Goal: Task Accomplishment & Management: Use online tool/utility

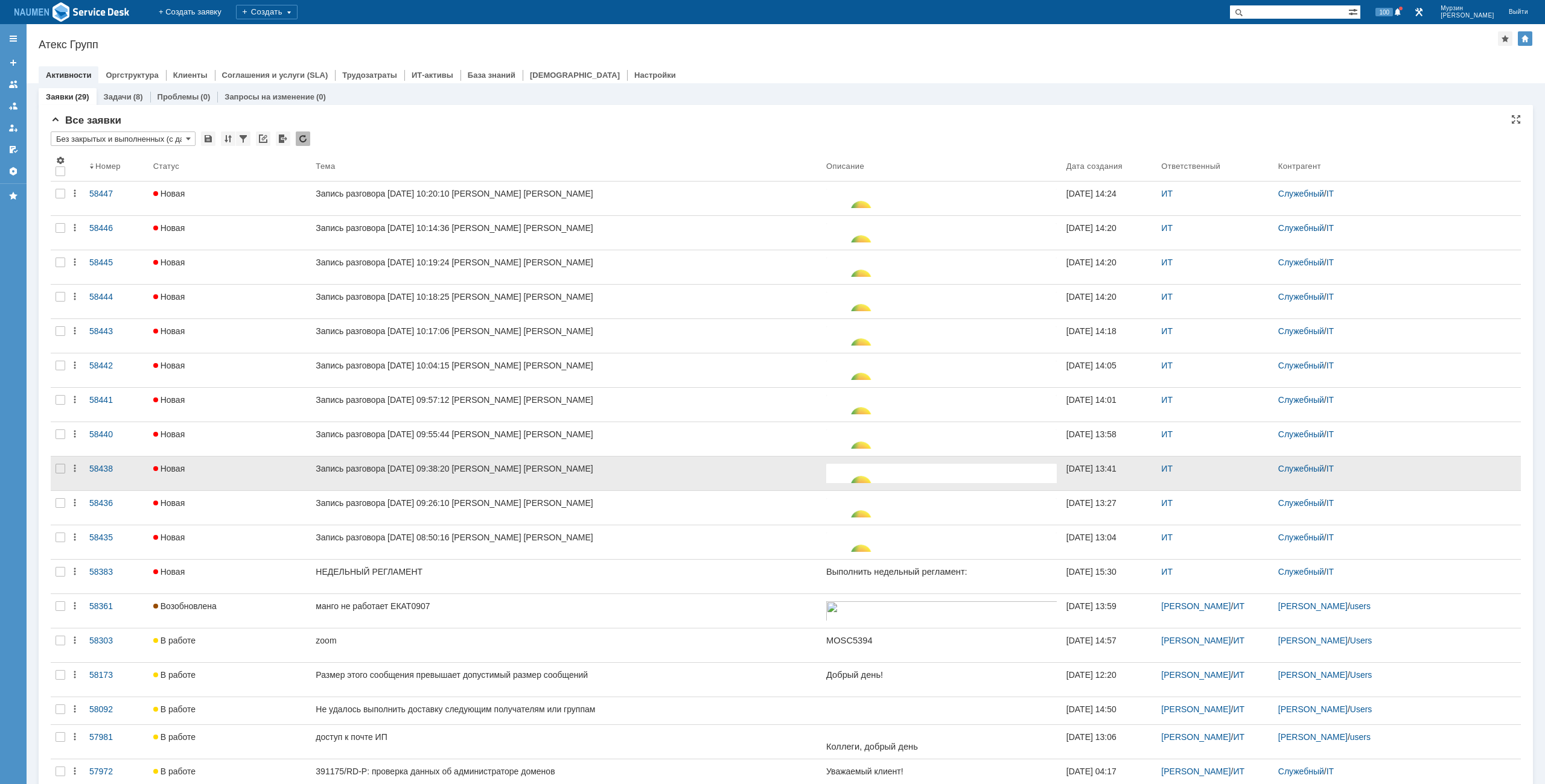
click at [55, 470] on div at bounding box center [60, 474] width 20 height 34
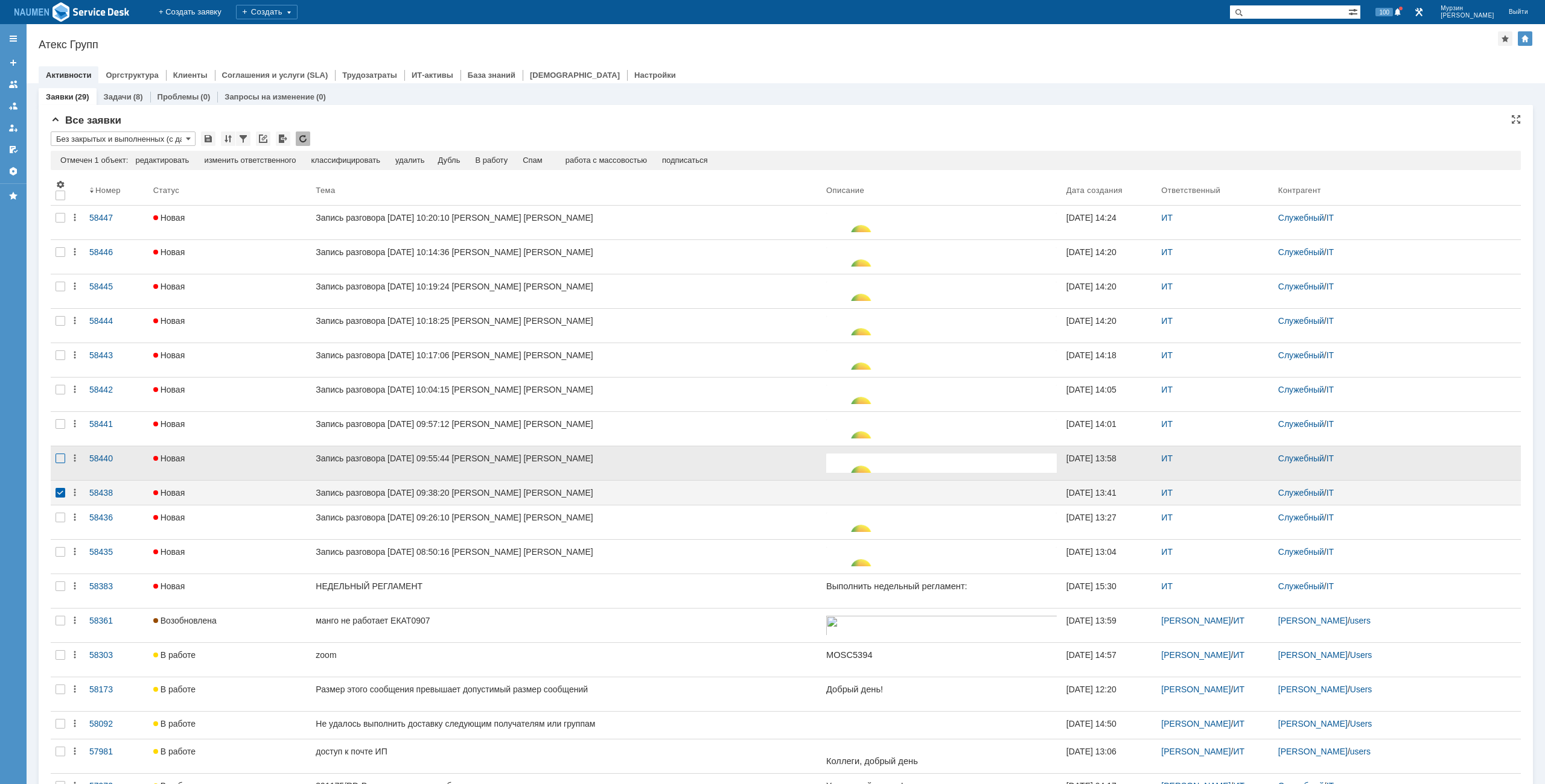
click at [58, 453] on div at bounding box center [60, 458] width 10 height 10
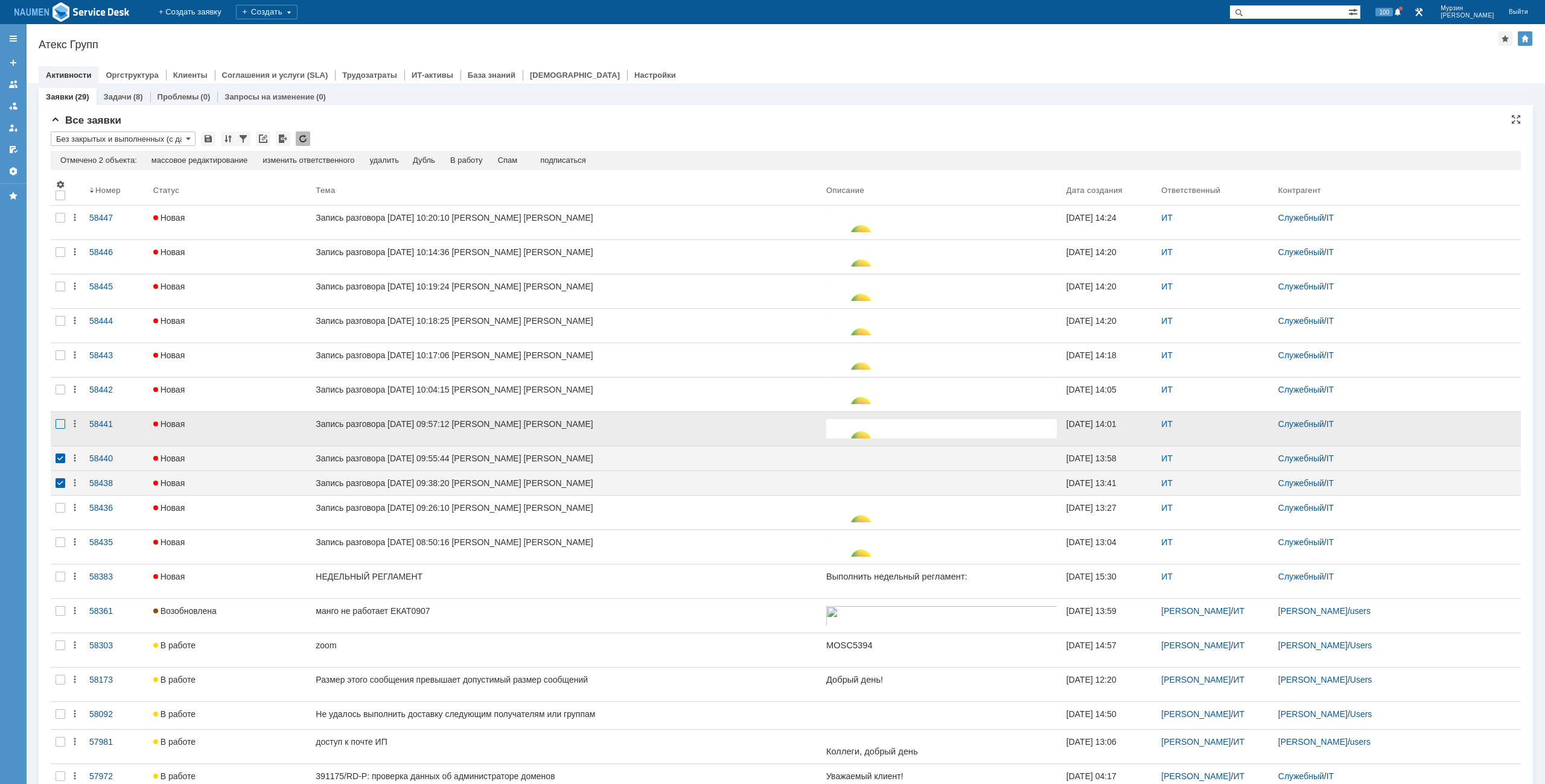
click at [57, 427] on div at bounding box center [60, 424] width 10 height 10
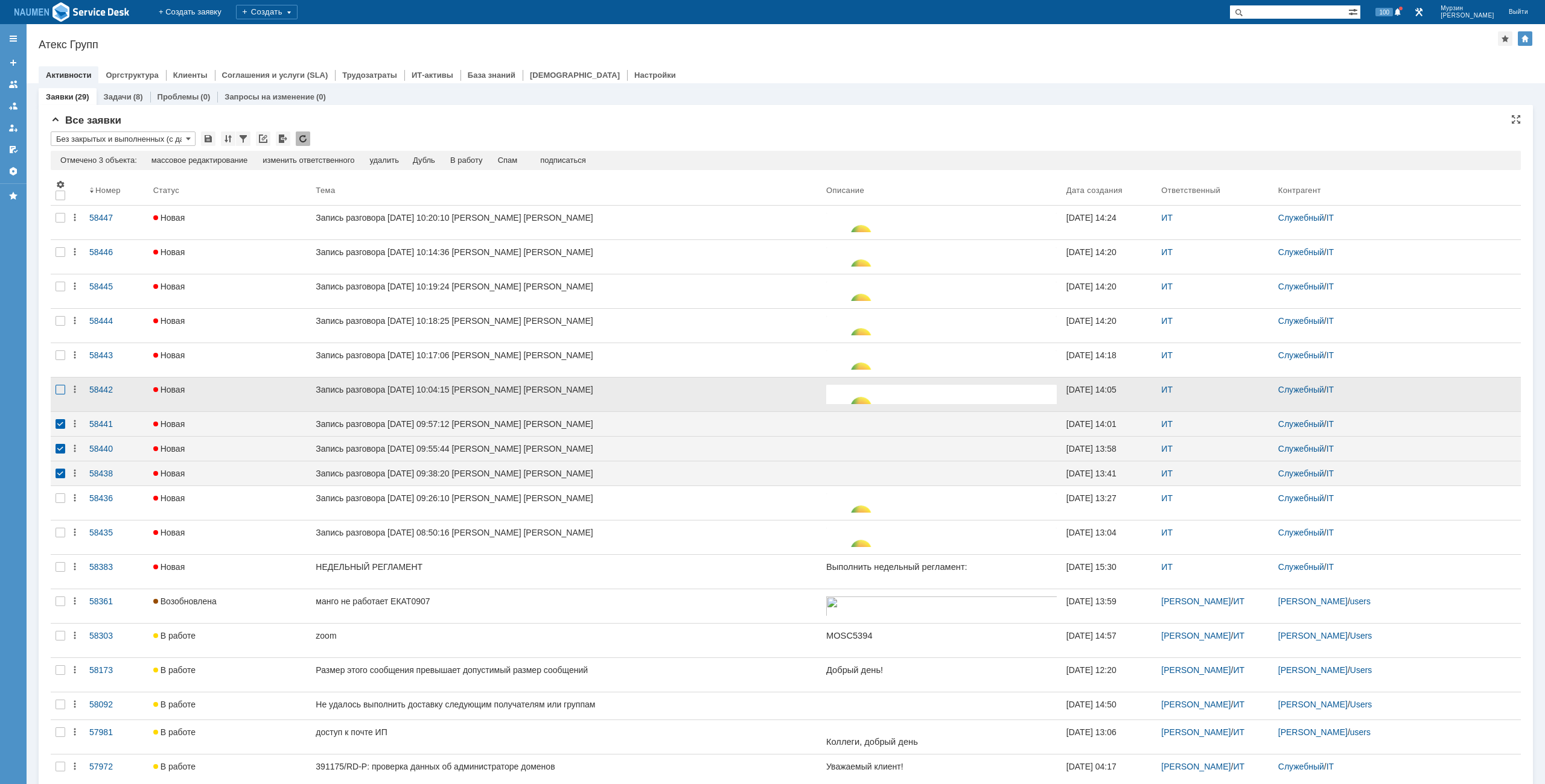
click at [60, 393] on div at bounding box center [60, 390] width 10 height 10
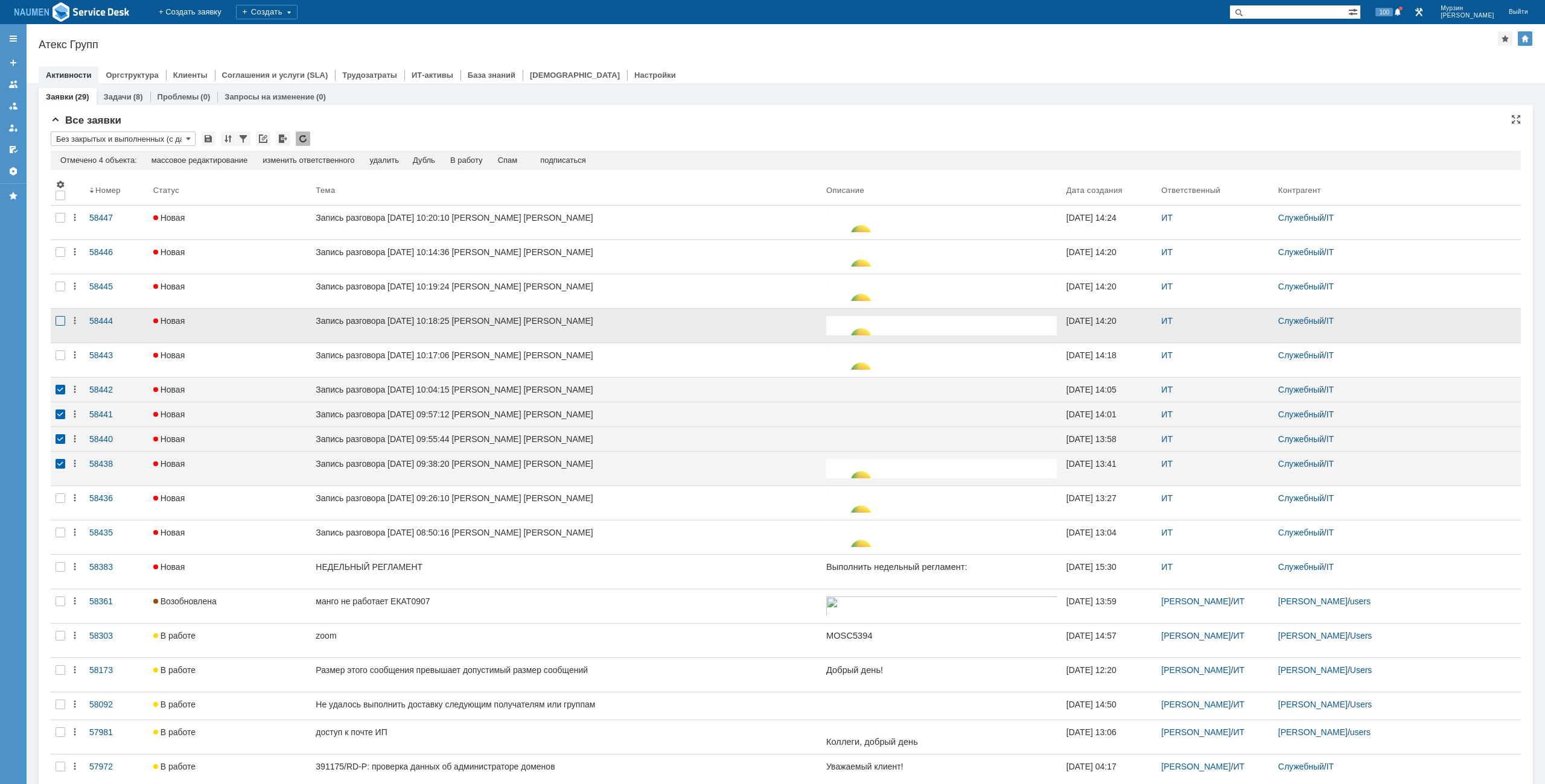
drag, startPoint x: 60, startPoint y: 364, endPoint x: 61, endPoint y: 326, distance: 38.0
click at [60, 363] on div at bounding box center [60, 360] width 20 height 34
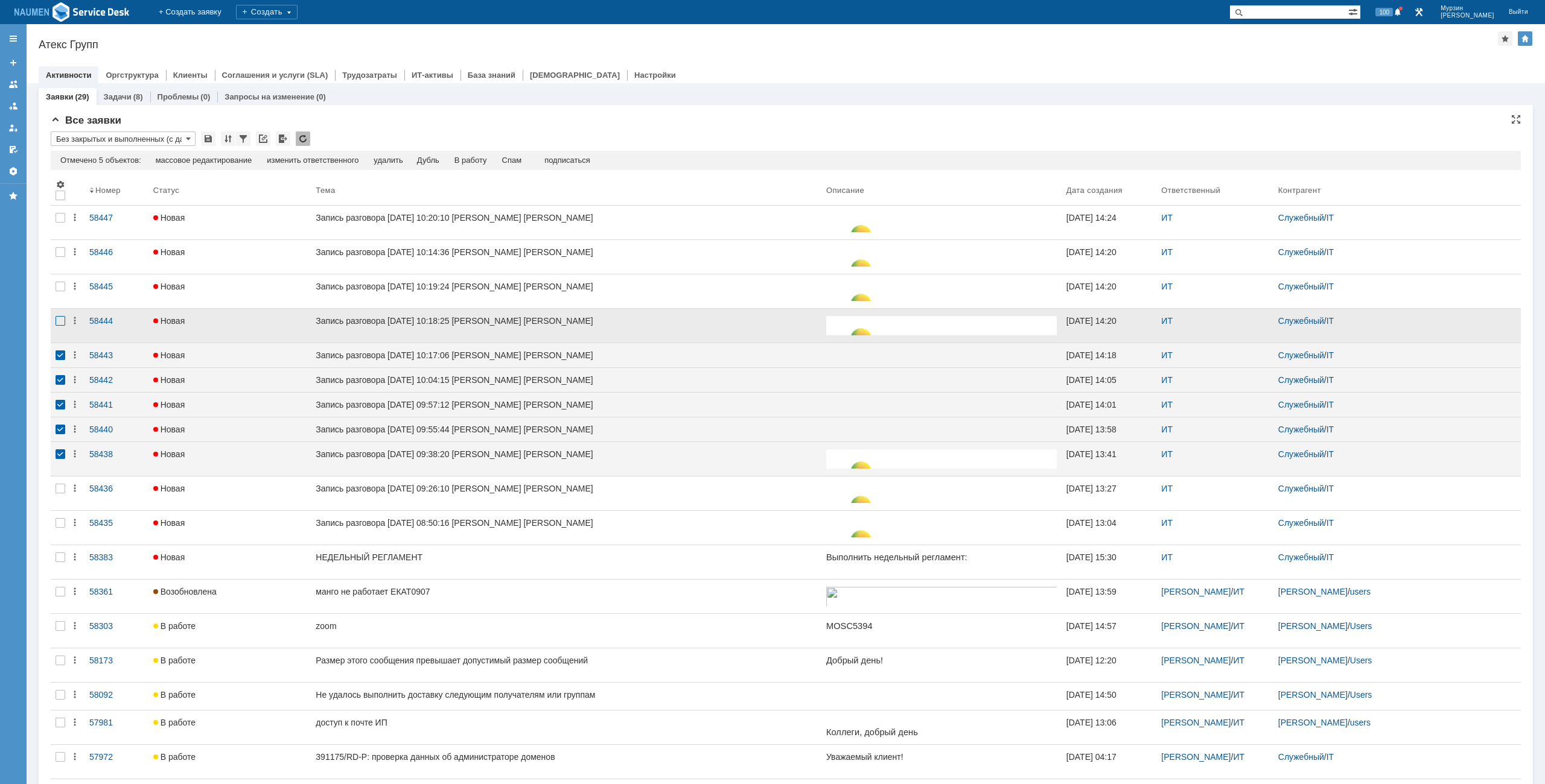
click at [61, 324] on div at bounding box center [60, 321] width 10 height 10
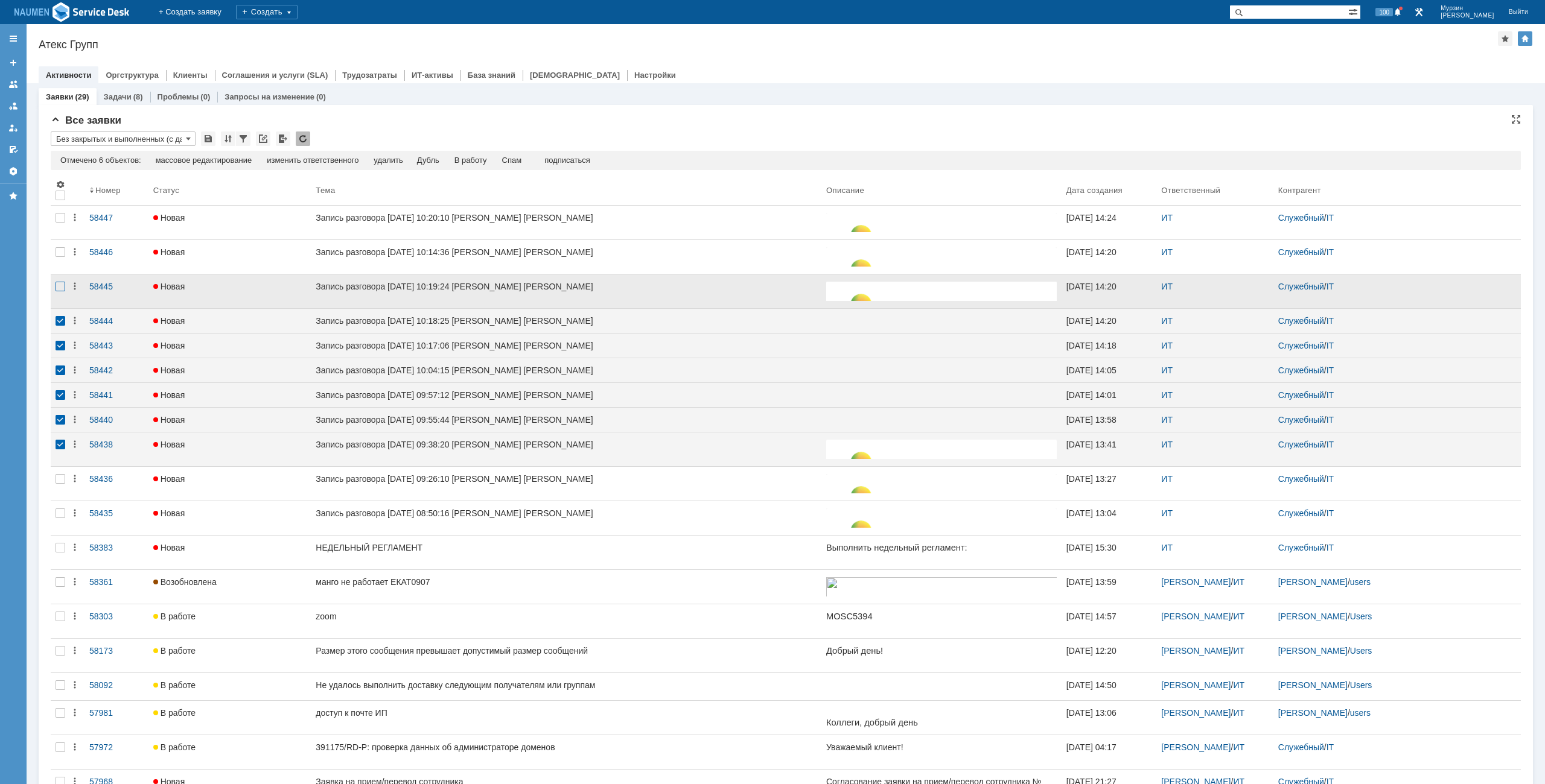
click at [55, 286] on div at bounding box center [60, 286] width 10 height 10
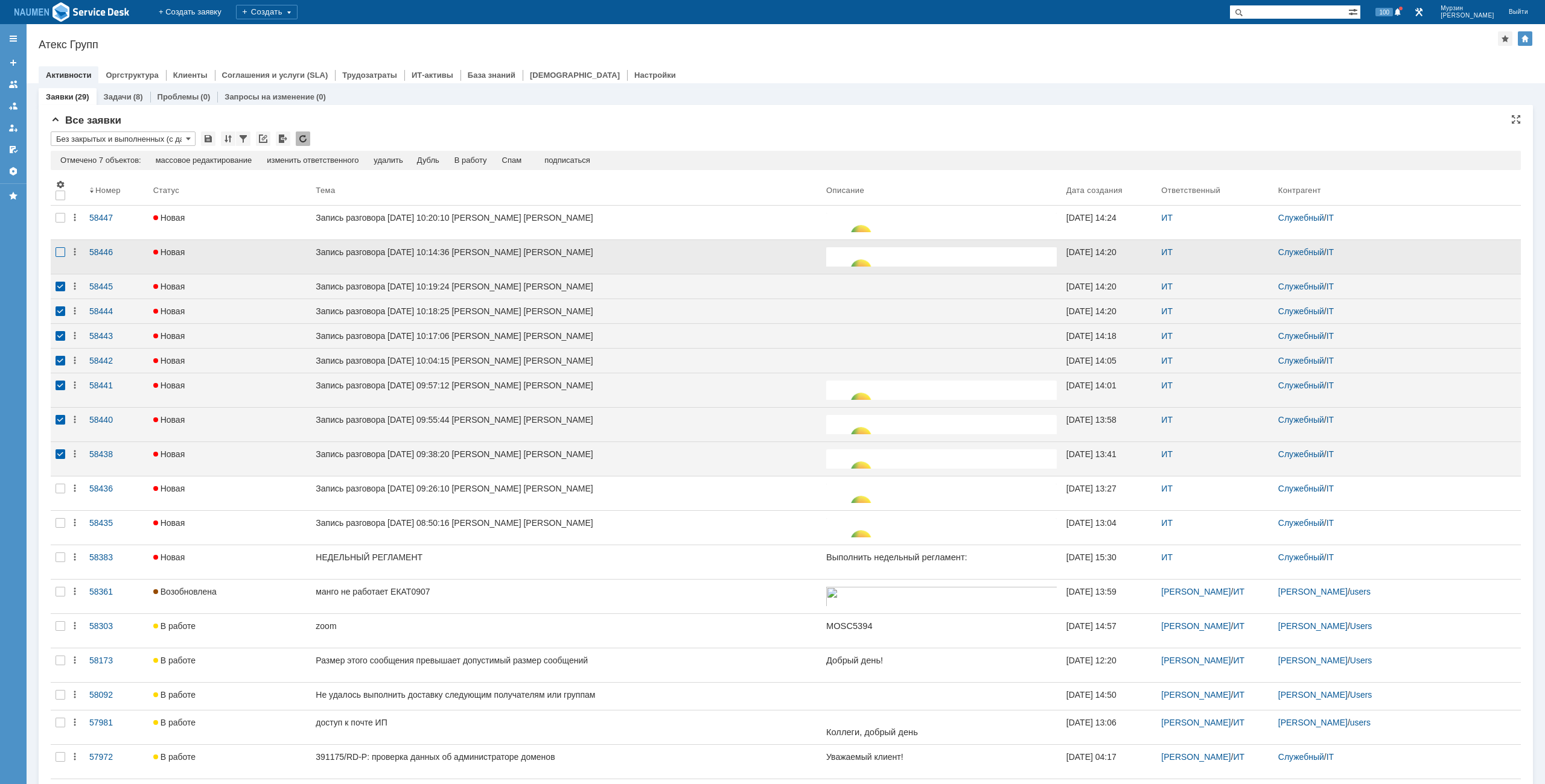
click at [55, 255] on div at bounding box center [60, 252] width 10 height 10
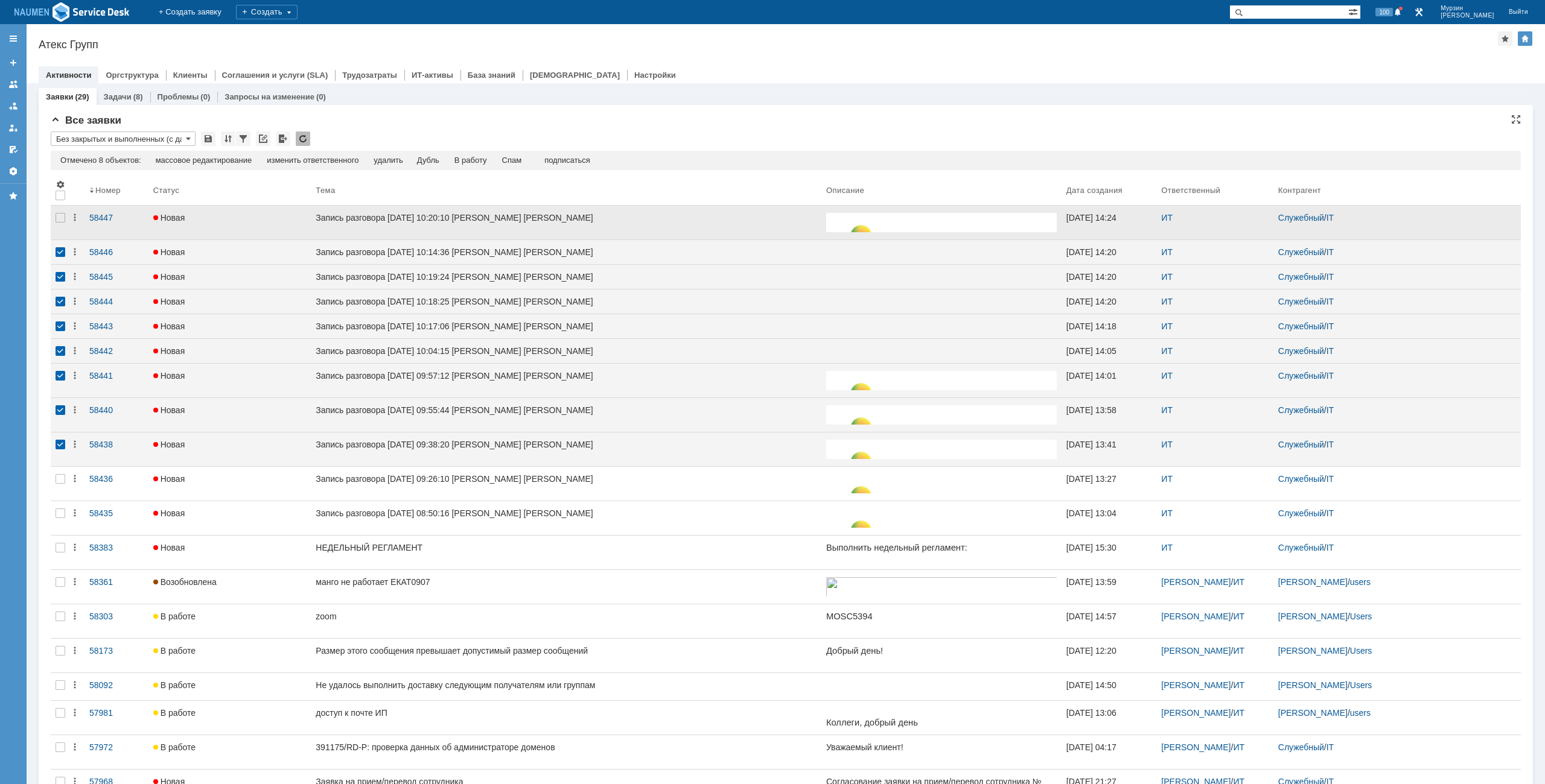
click at [52, 222] on div at bounding box center [60, 222] width 20 height 34
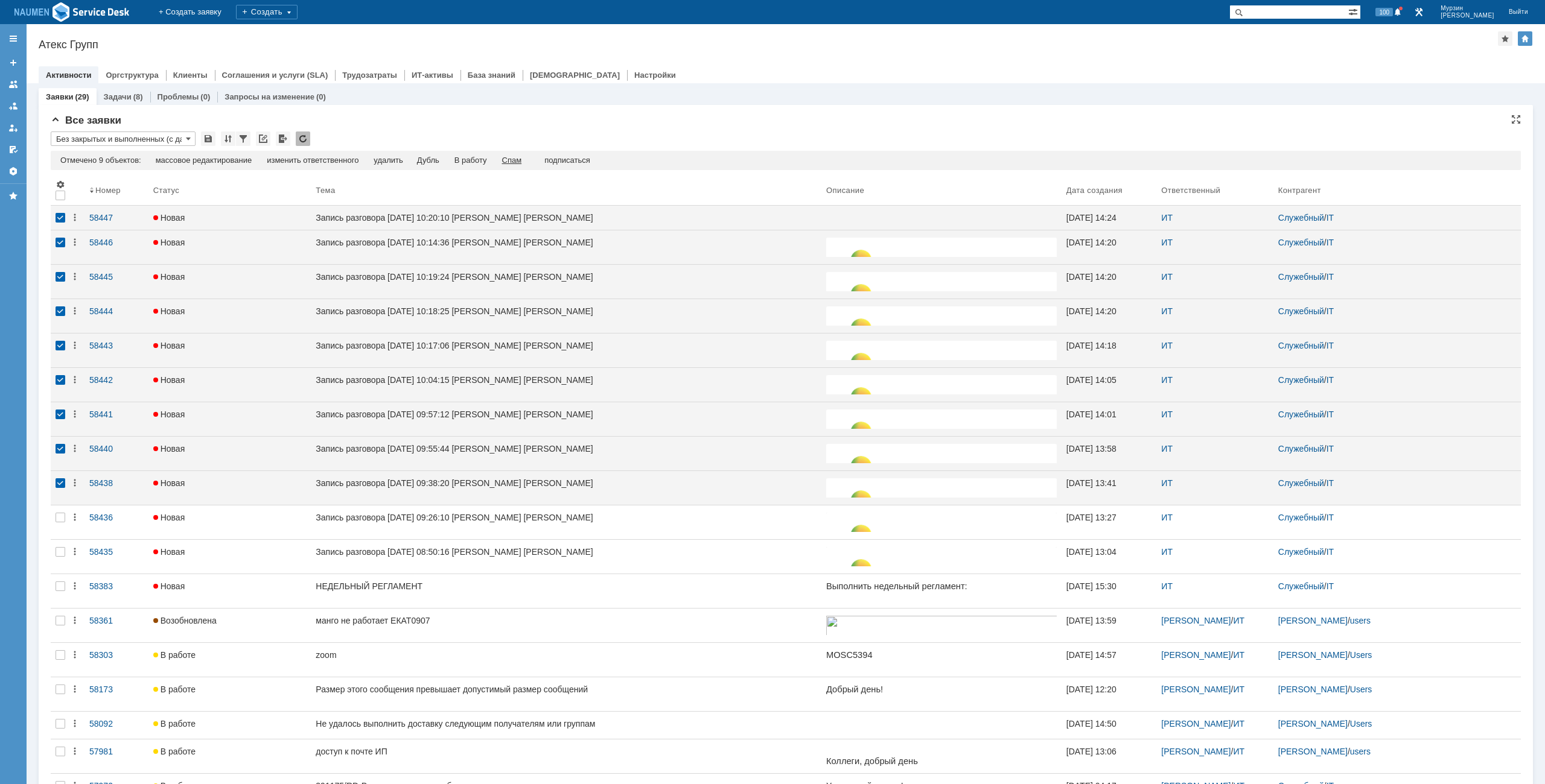
click at [513, 160] on div "Спам" at bounding box center [512, 161] width 20 height 10
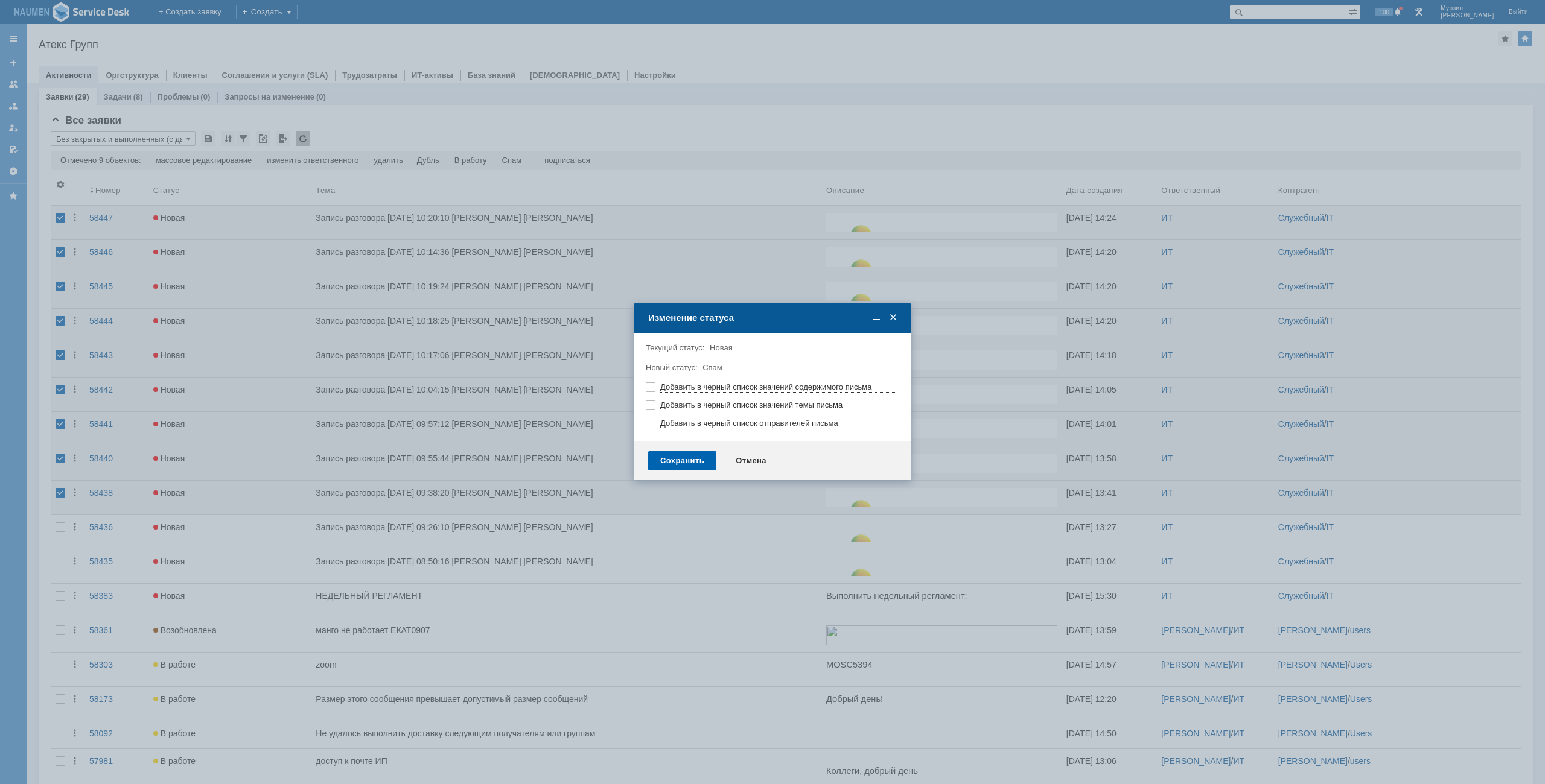
click at [698, 458] on div "Сохранить" at bounding box center [682, 461] width 68 height 20
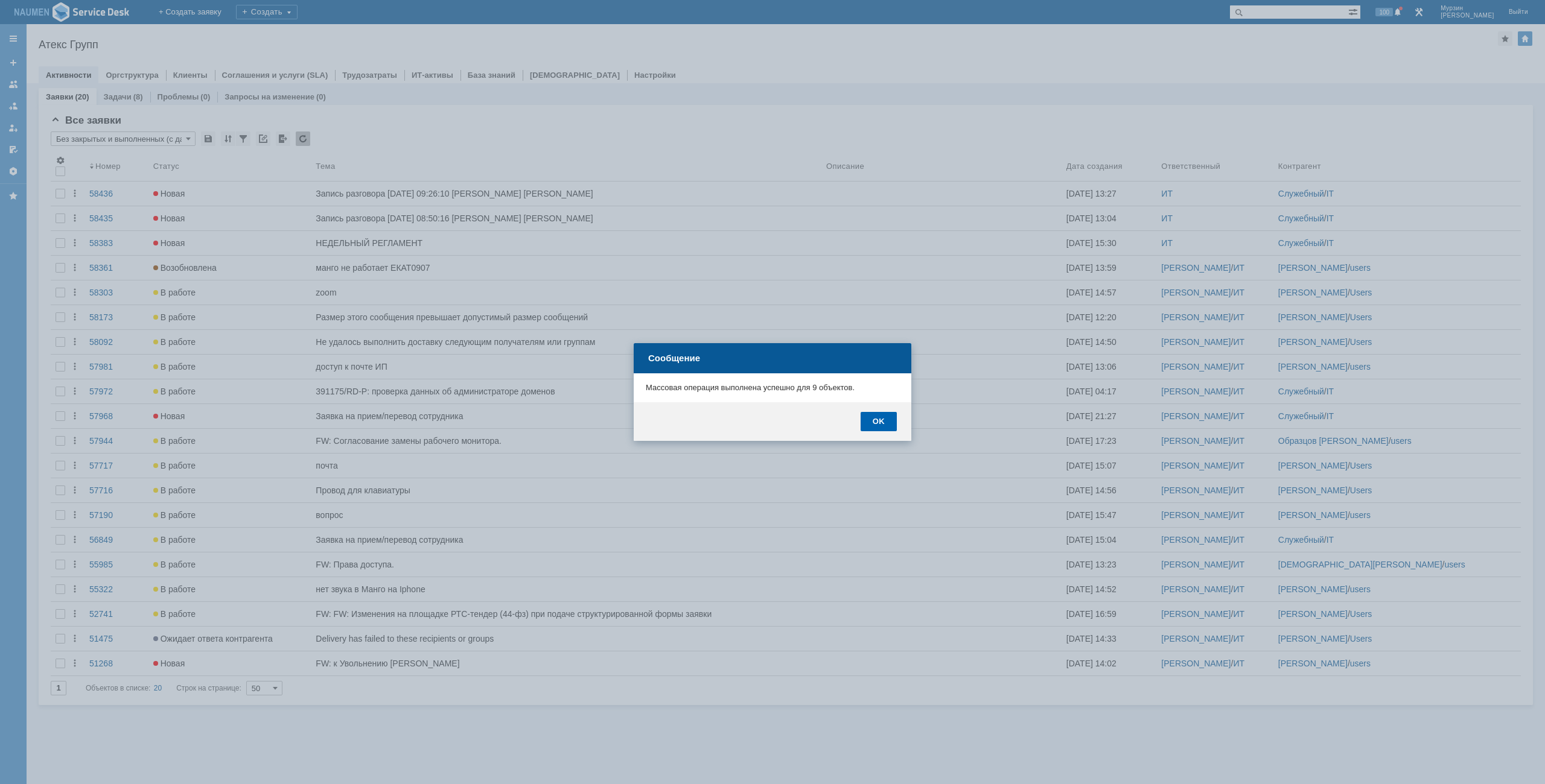
click at [886, 414] on div "OK" at bounding box center [879, 422] width 37 height 20
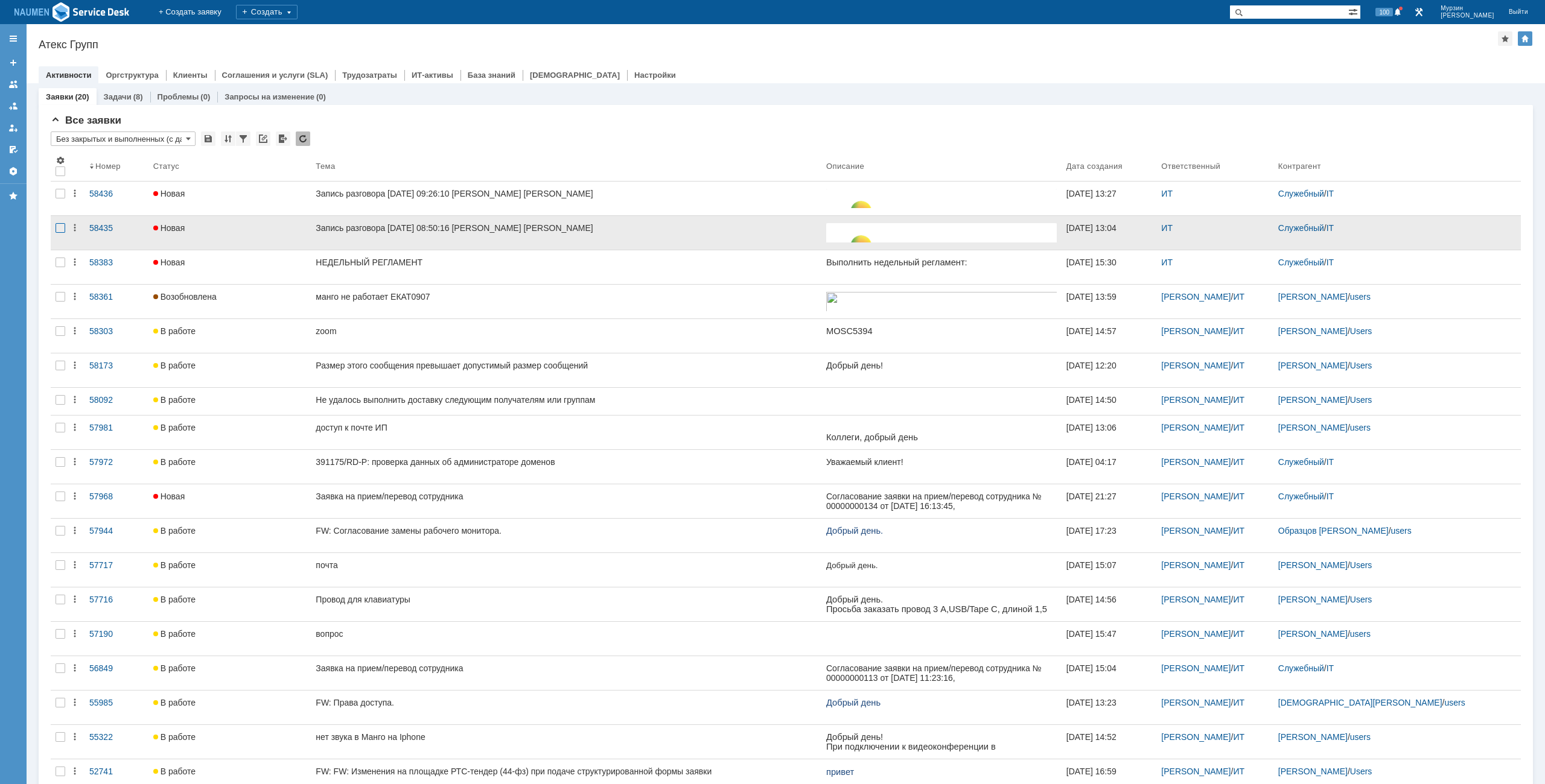
click at [64, 230] on div at bounding box center [60, 228] width 10 height 10
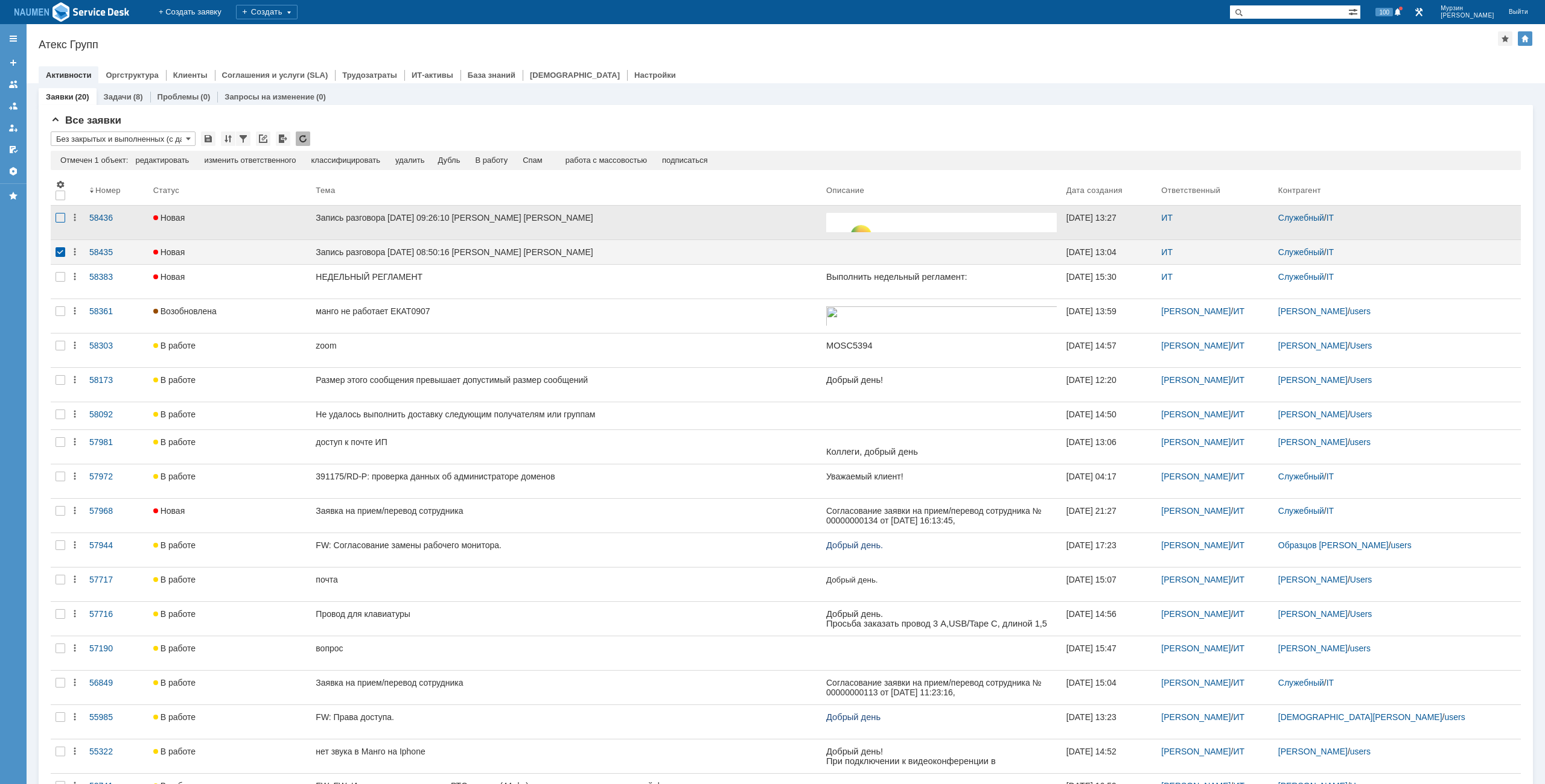
click at [60, 218] on div at bounding box center [60, 218] width 10 height 10
click at [518, 159] on div "Спам" at bounding box center [508, 161] width 20 height 10
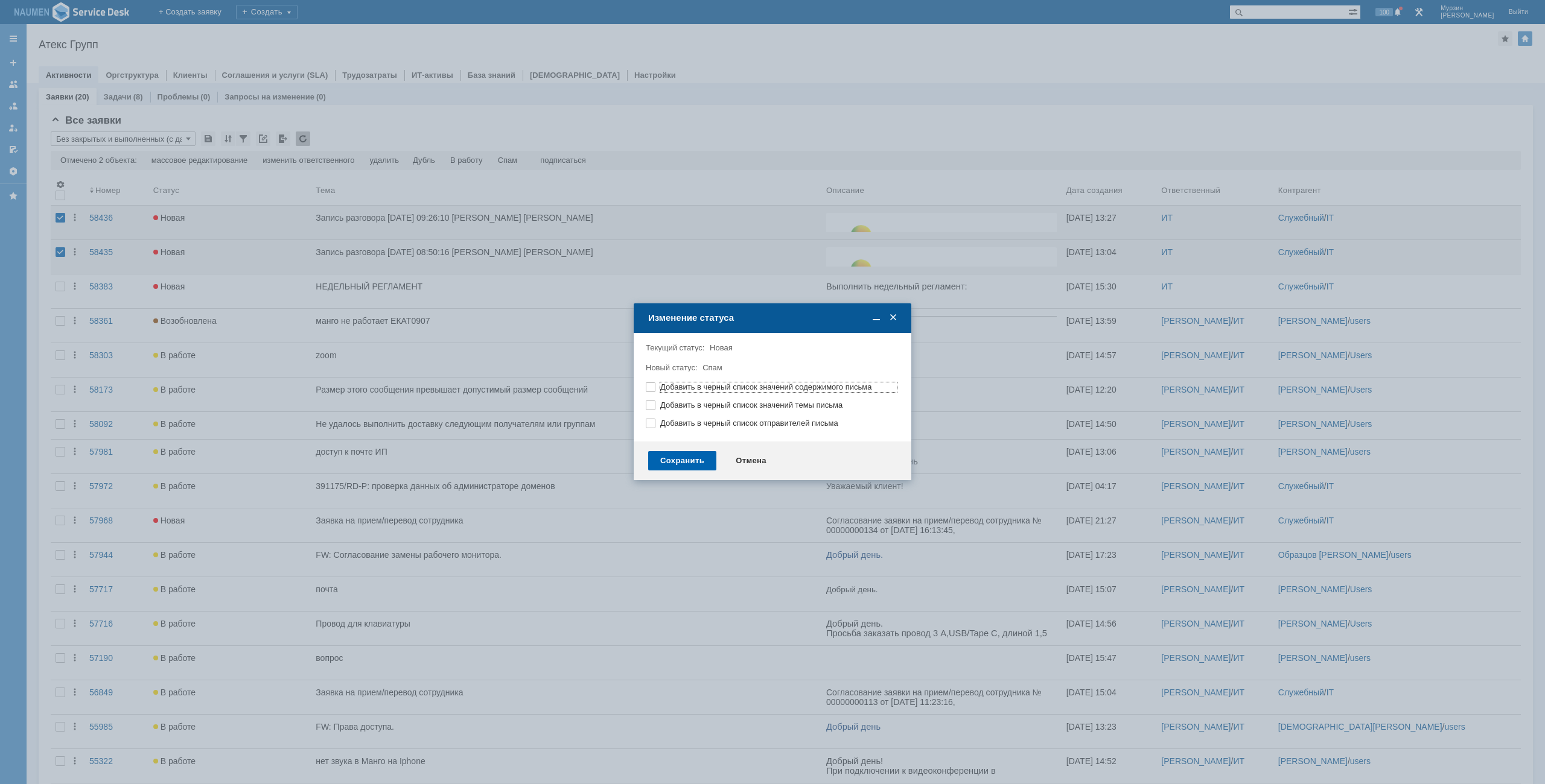
click at [685, 464] on div "Сохранить" at bounding box center [682, 461] width 68 height 20
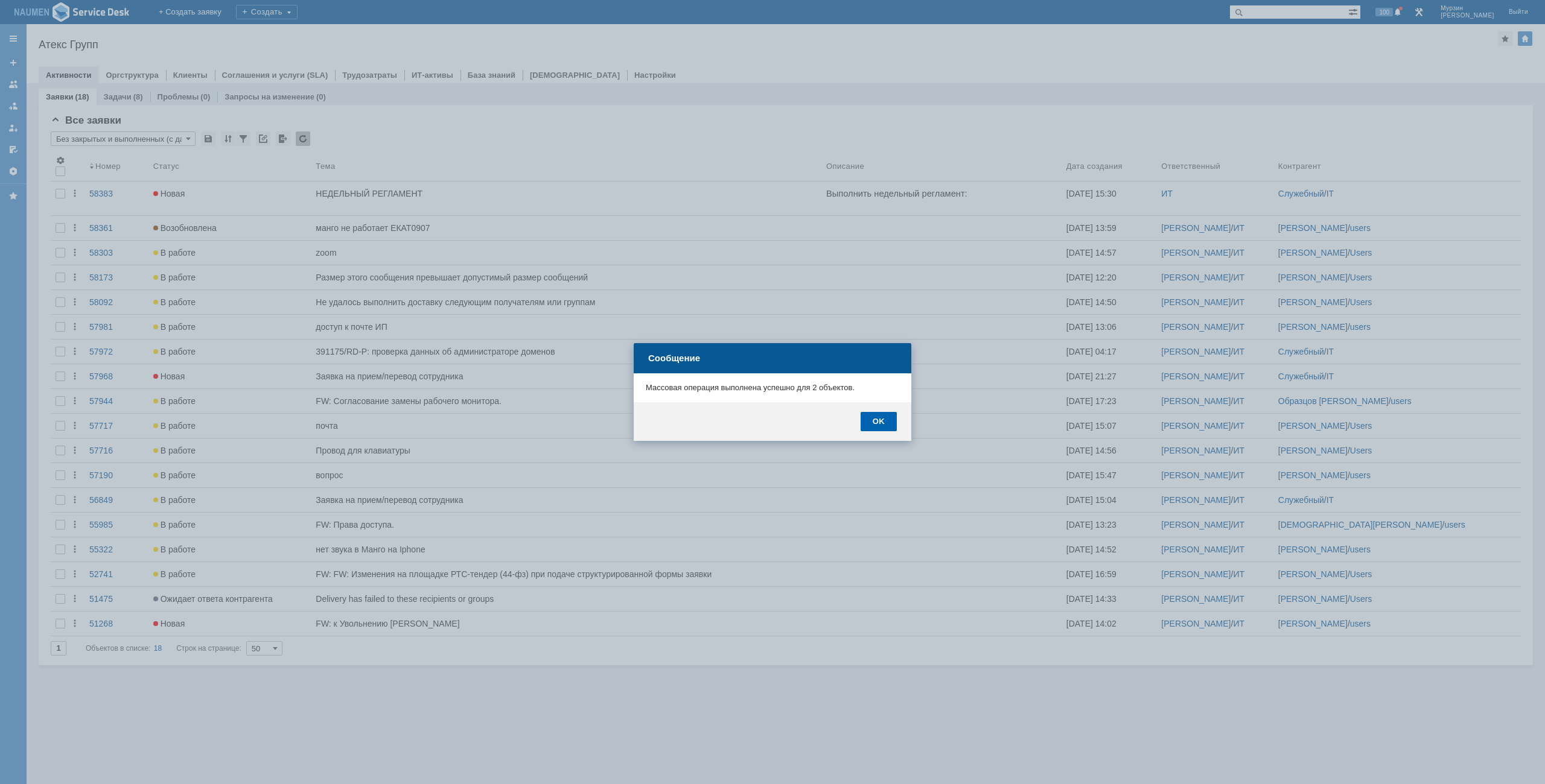
click at [873, 419] on div "OK" at bounding box center [879, 422] width 37 height 20
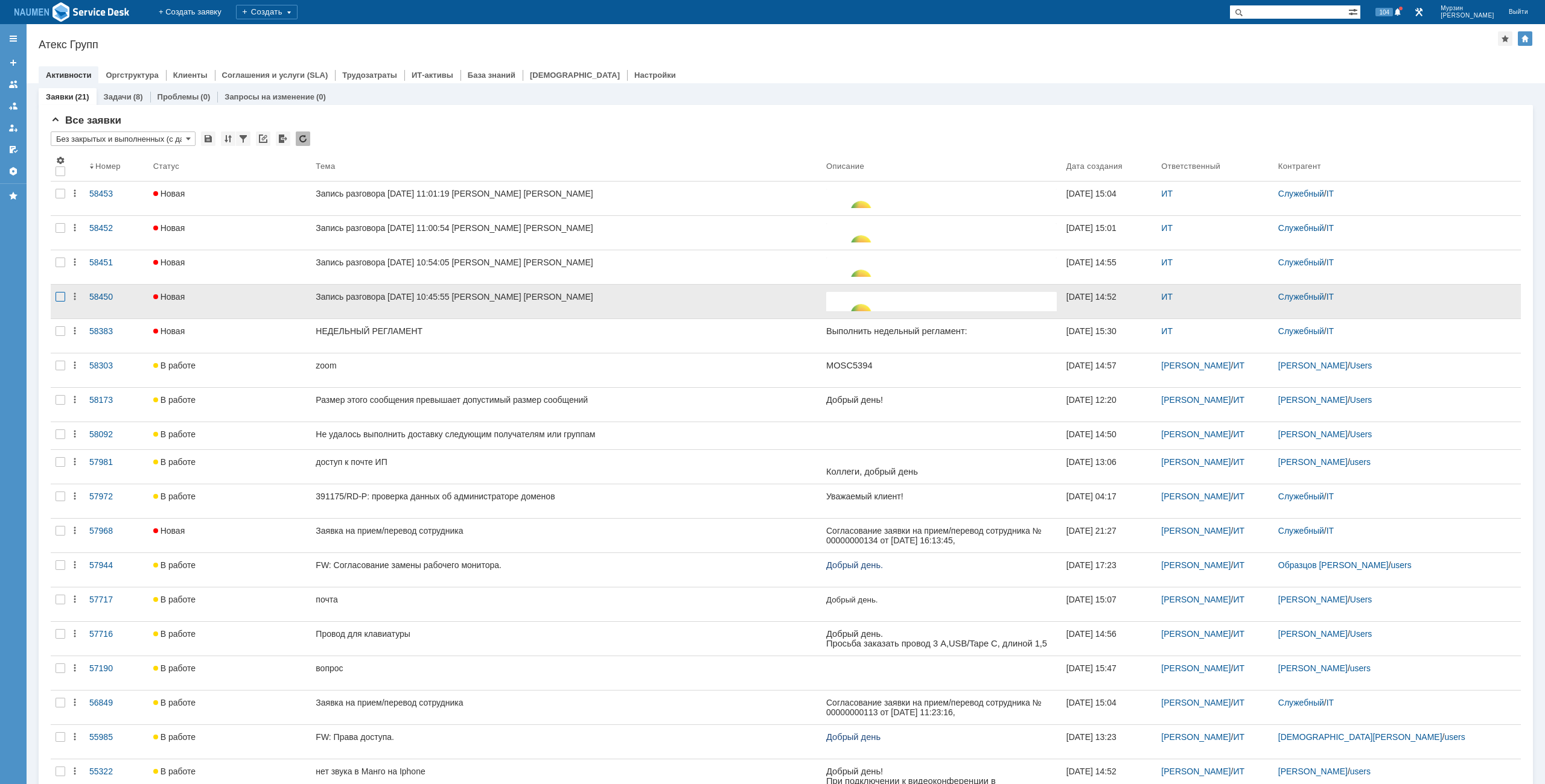
click at [58, 300] on div at bounding box center [60, 297] width 10 height 10
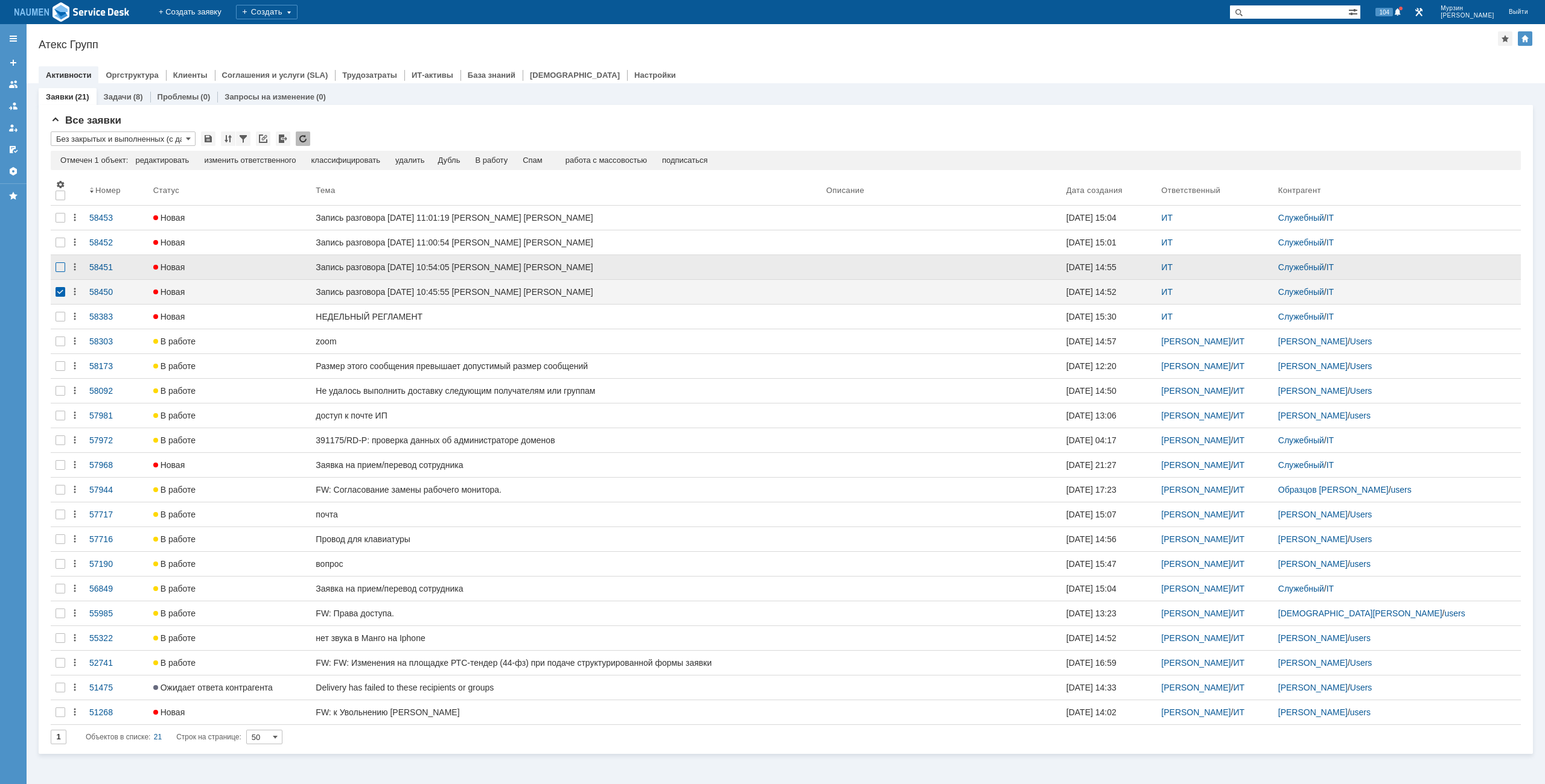
click at [63, 265] on div at bounding box center [60, 267] width 10 height 10
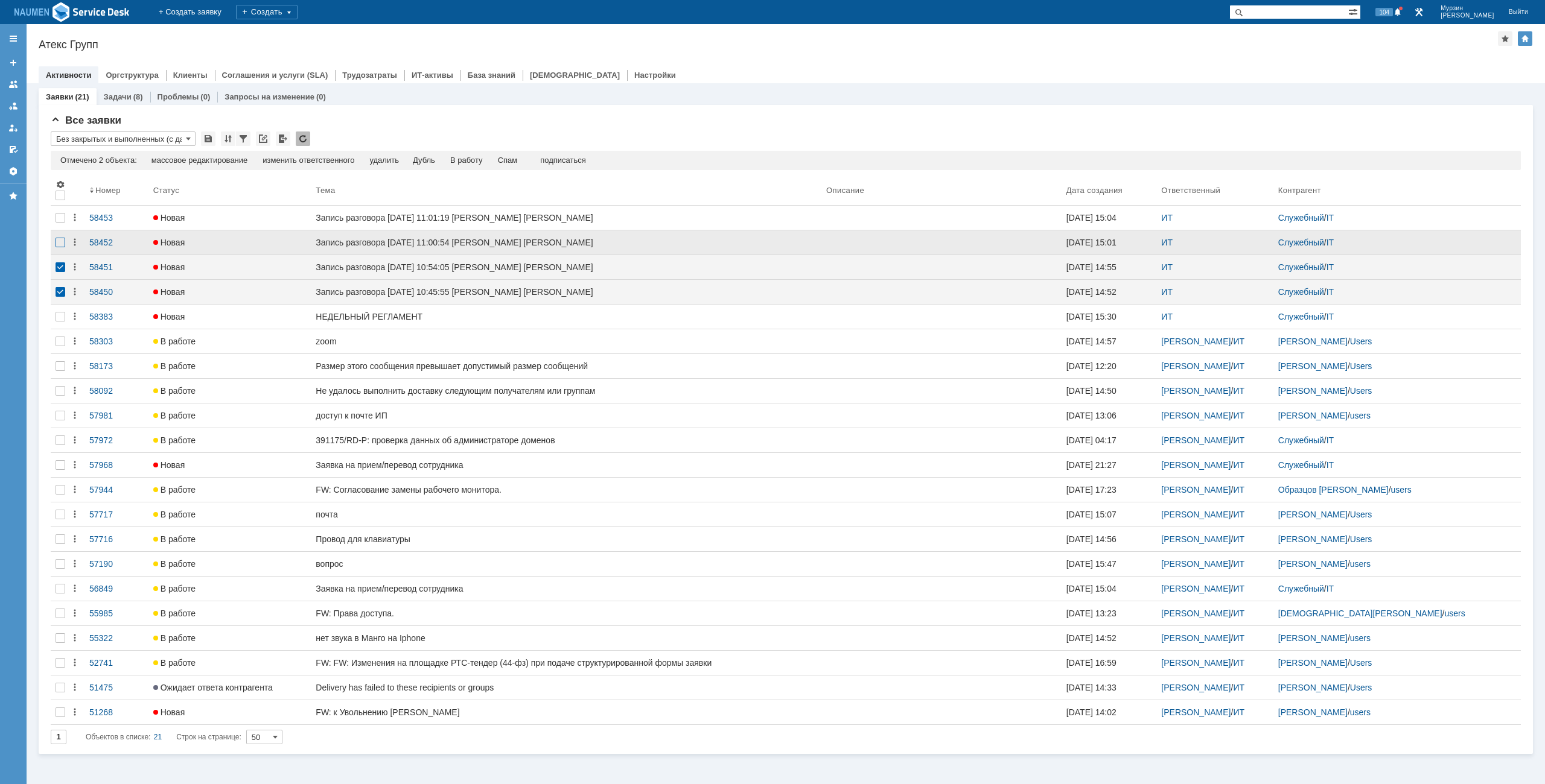
click at [60, 243] on div at bounding box center [60, 243] width 10 height 10
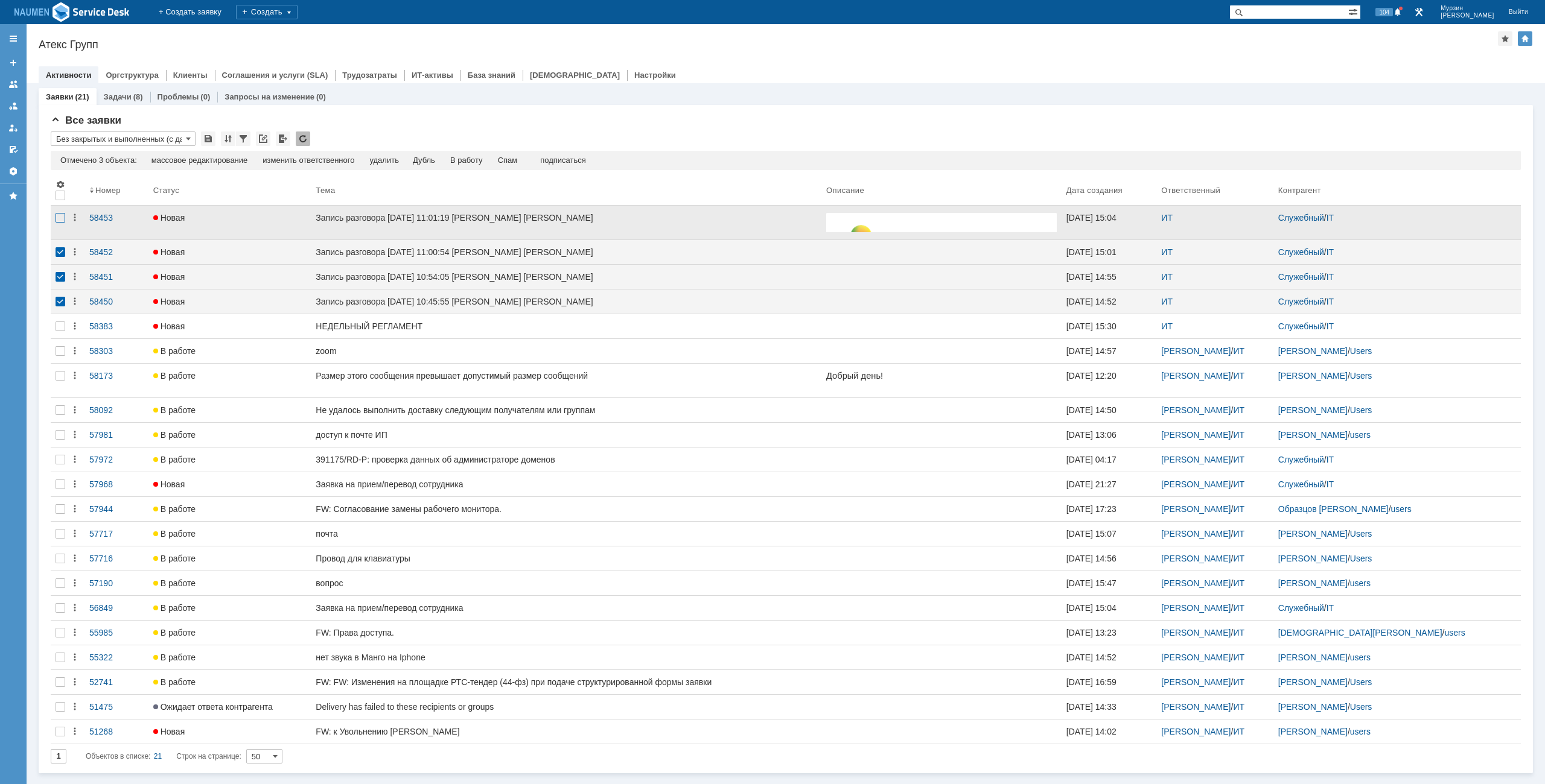
click at [63, 217] on div at bounding box center [60, 218] width 10 height 10
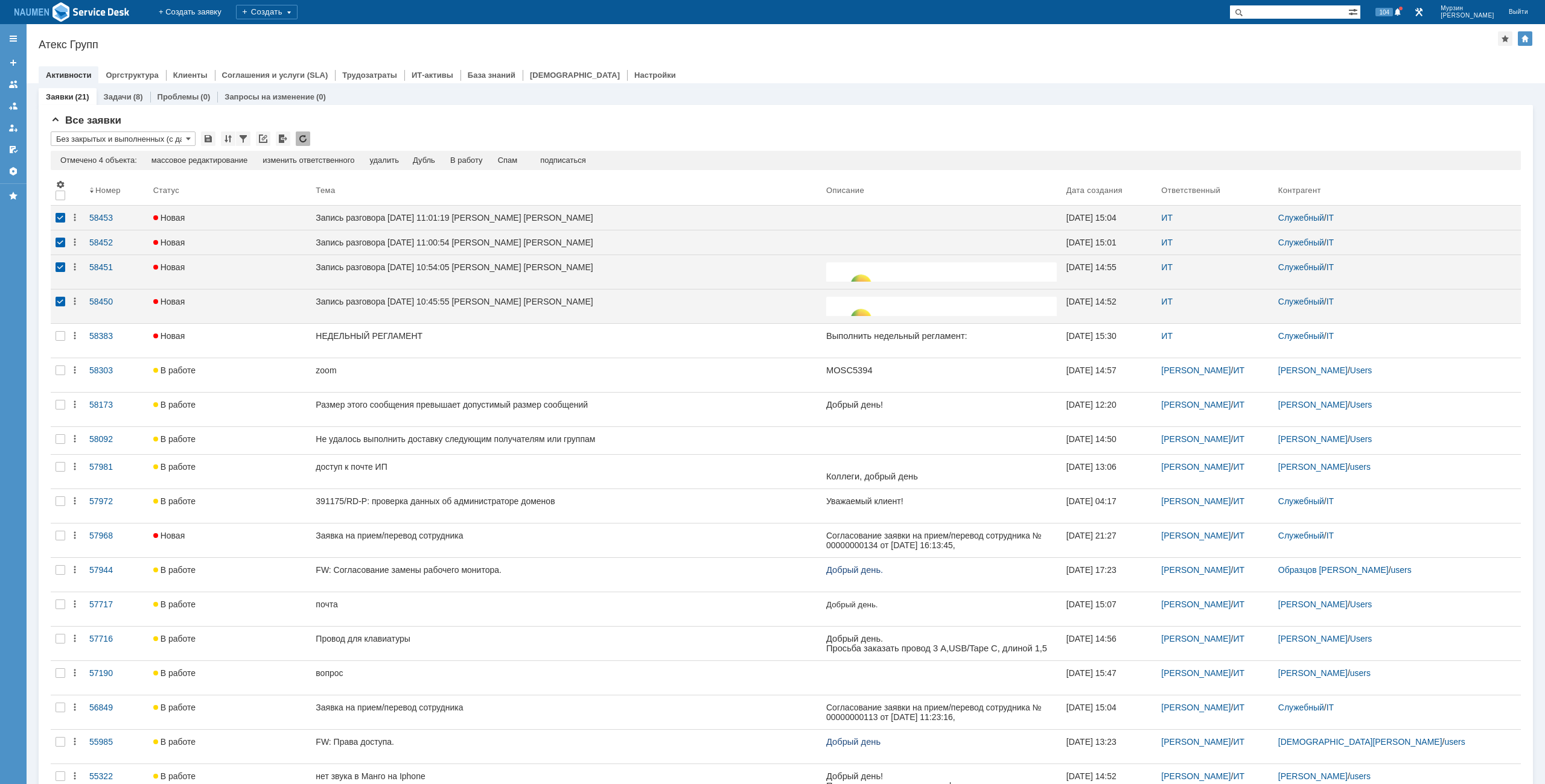
click at [513, 154] on div "Отмечено 4 объекта: редактировать массовое редактирование изменить ответственно…" at bounding box center [786, 161] width 1471 height 20
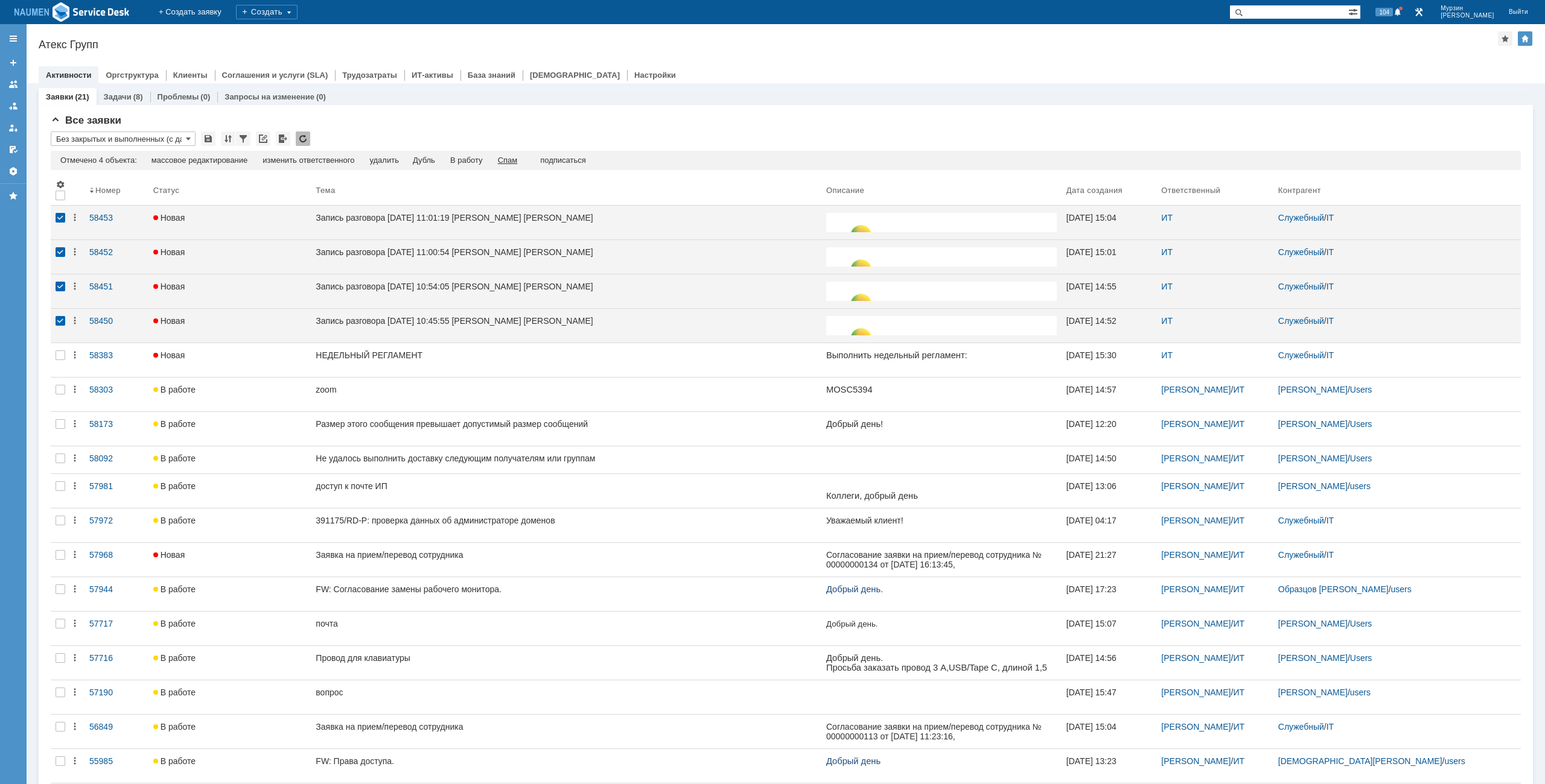
click at [517, 159] on div "Спам" at bounding box center [508, 161] width 20 height 10
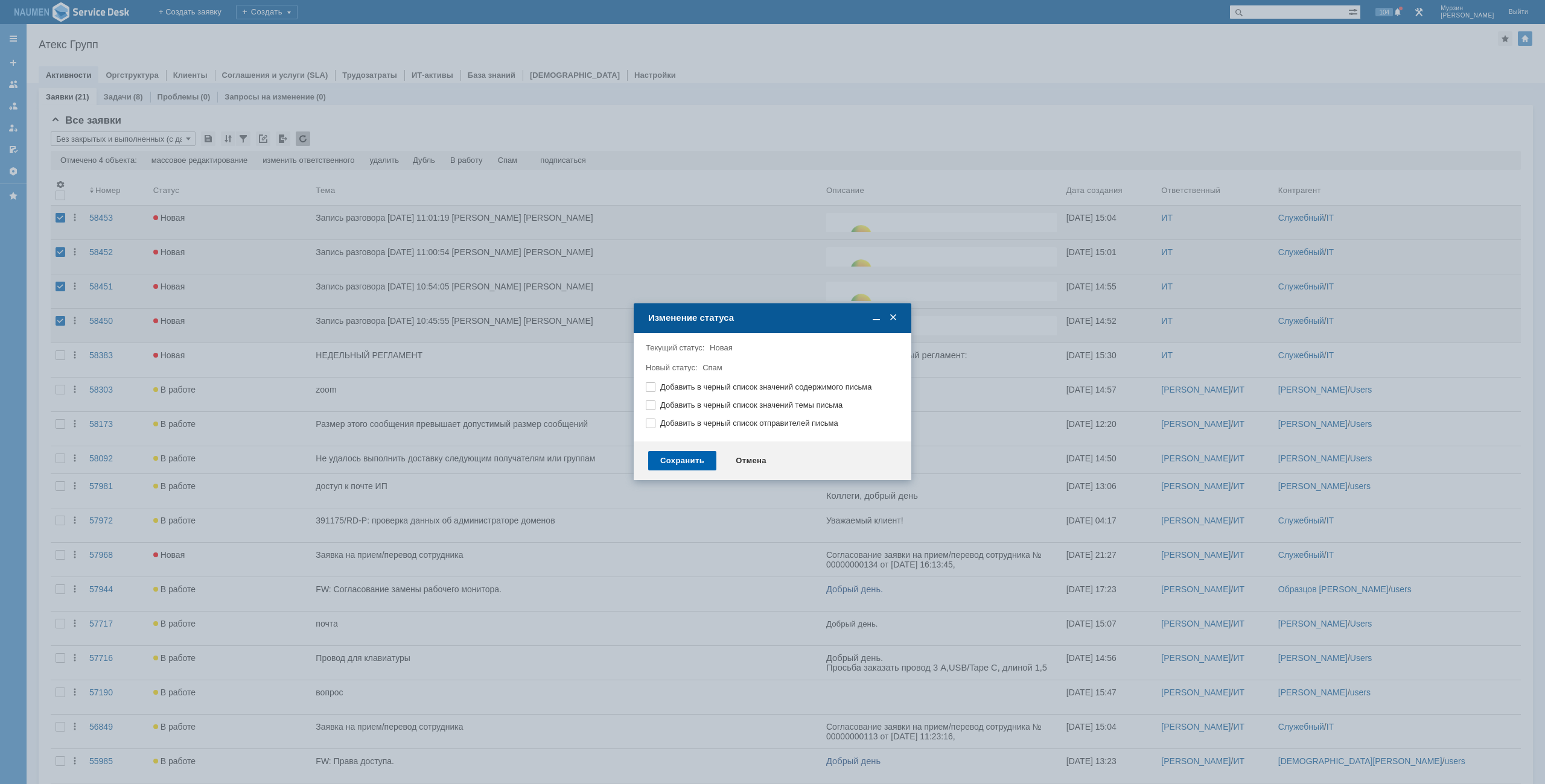
click at [692, 465] on div "Сохранить" at bounding box center [682, 461] width 68 height 20
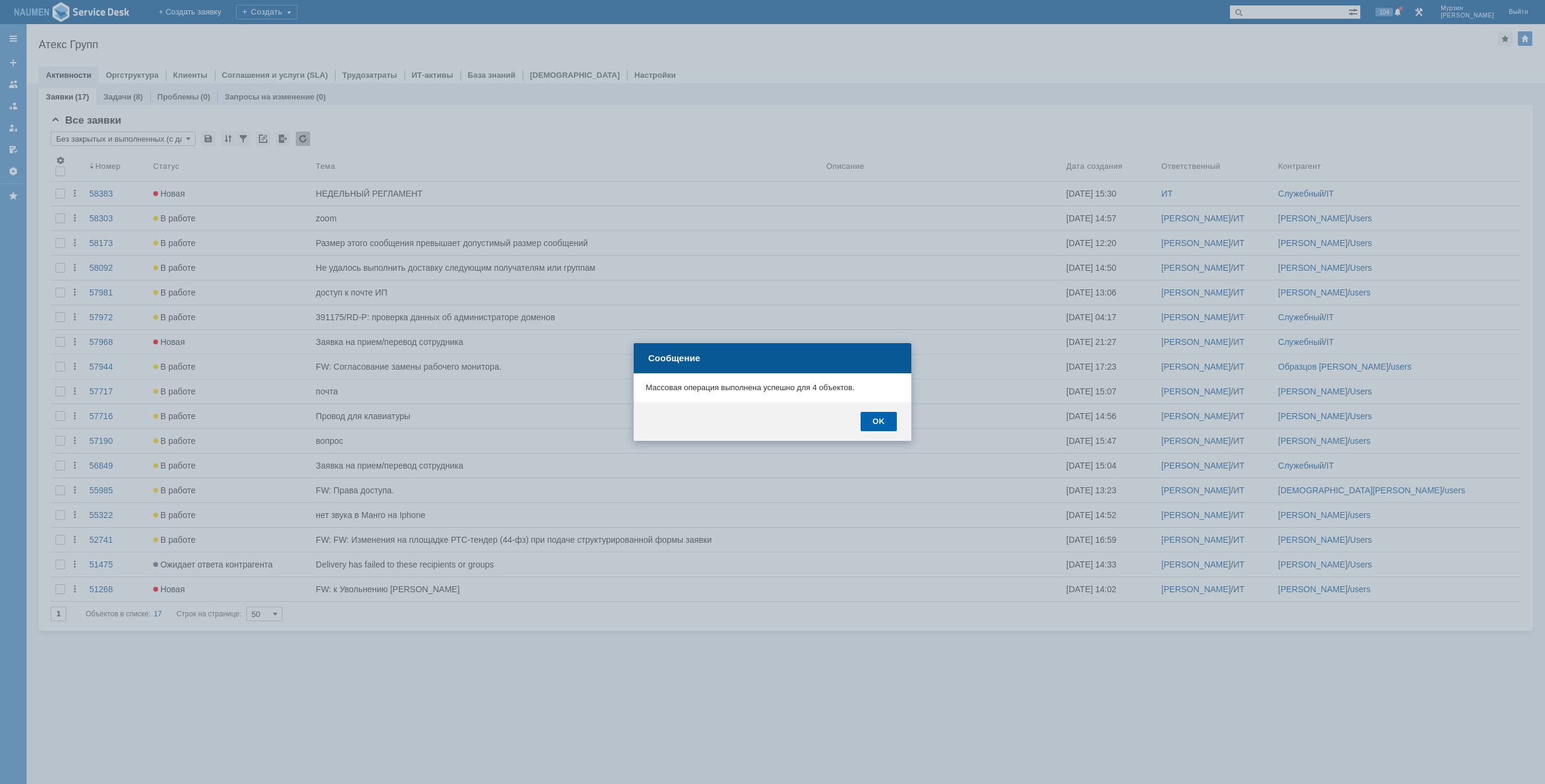
click at [879, 418] on div "OK" at bounding box center [879, 422] width 37 height 20
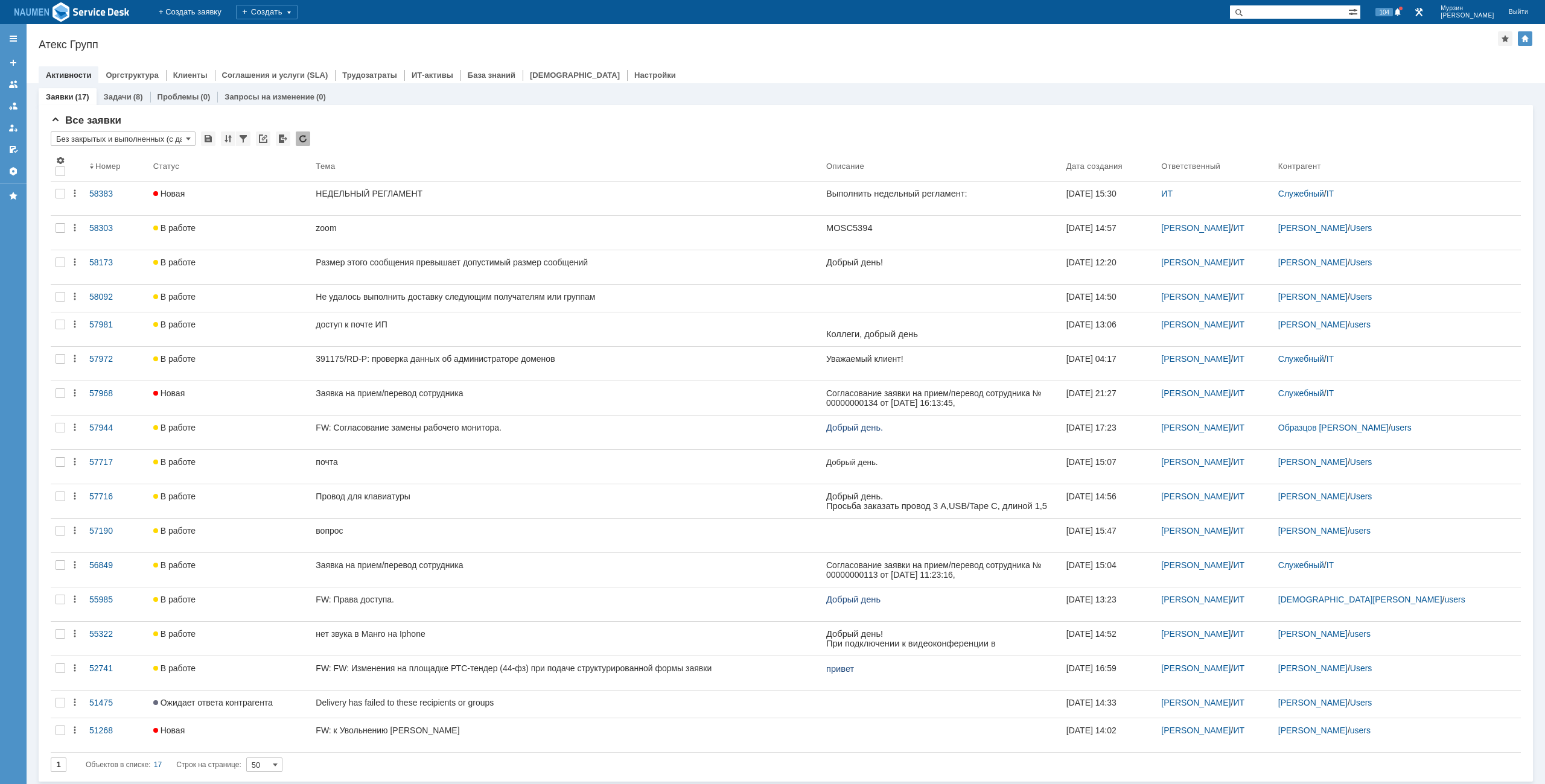
click at [781, 48] on div "Атекс Групп" at bounding box center [768, 44] width 1459 height 12
